Goal: Information Seeking & Learning: Learn about a topic

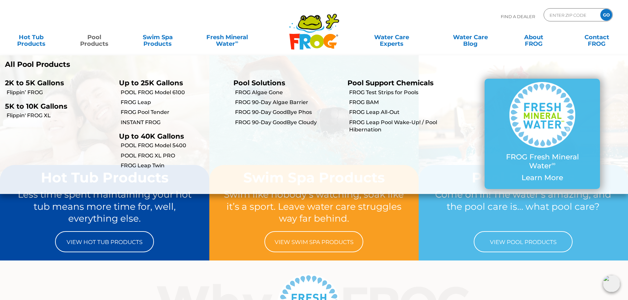
click at [55, 65] on p "All Pool Products" at bounding box center [157, 64] width 304 height 9
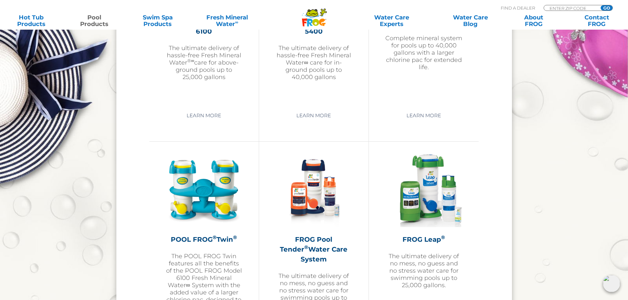
scroll to position [1087, 0]
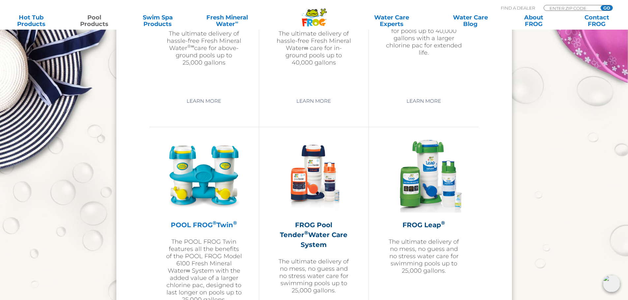
click at [219, 225] on h2 "POOL FROG ® Twin ®" at bounding box center [204, 225] width 76 height 10
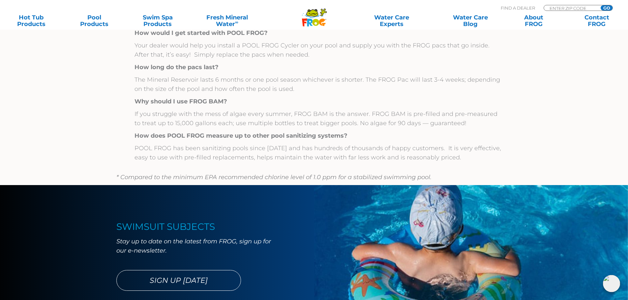
scroll to position [824, 0]
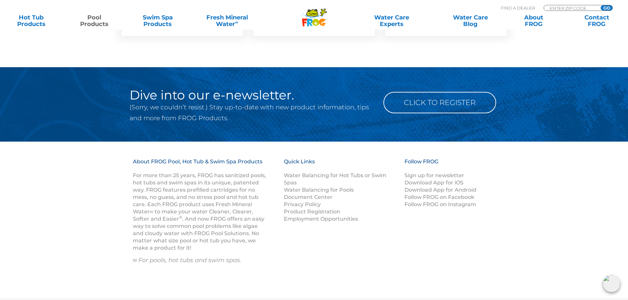
scroll to position [2583, 0]
